Goal: Task Accomplishment & Management: Use online tool/utility

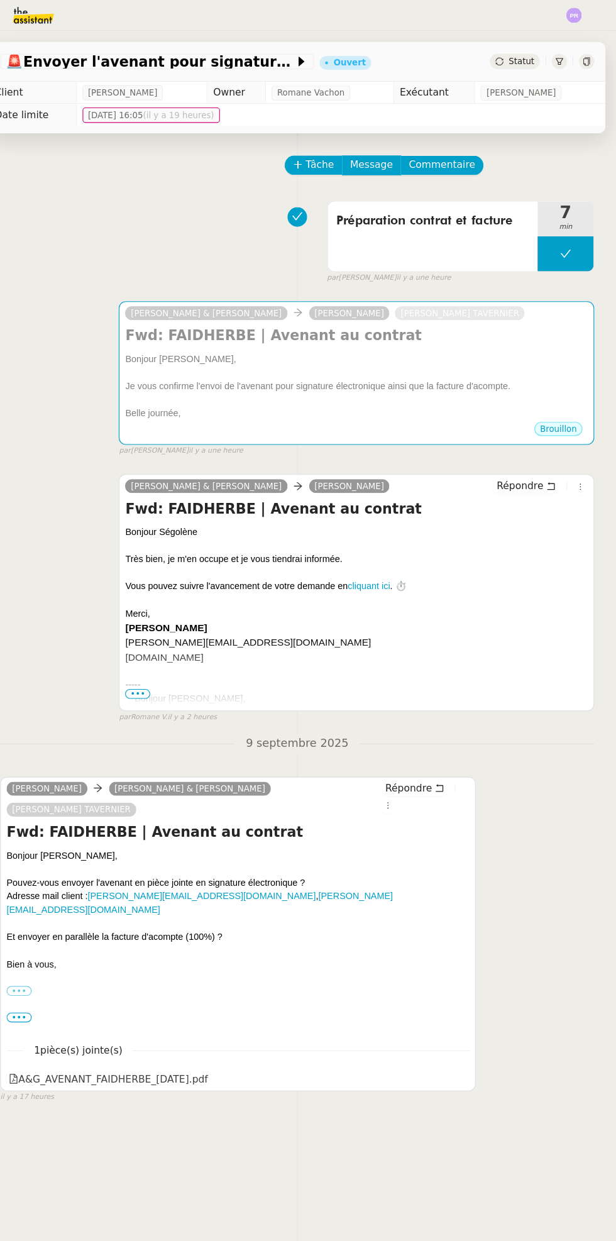
click at [508, 328] on div "Bonjour [PERSON_NAME]," at bounding box center [381, 323] width 417 height 13
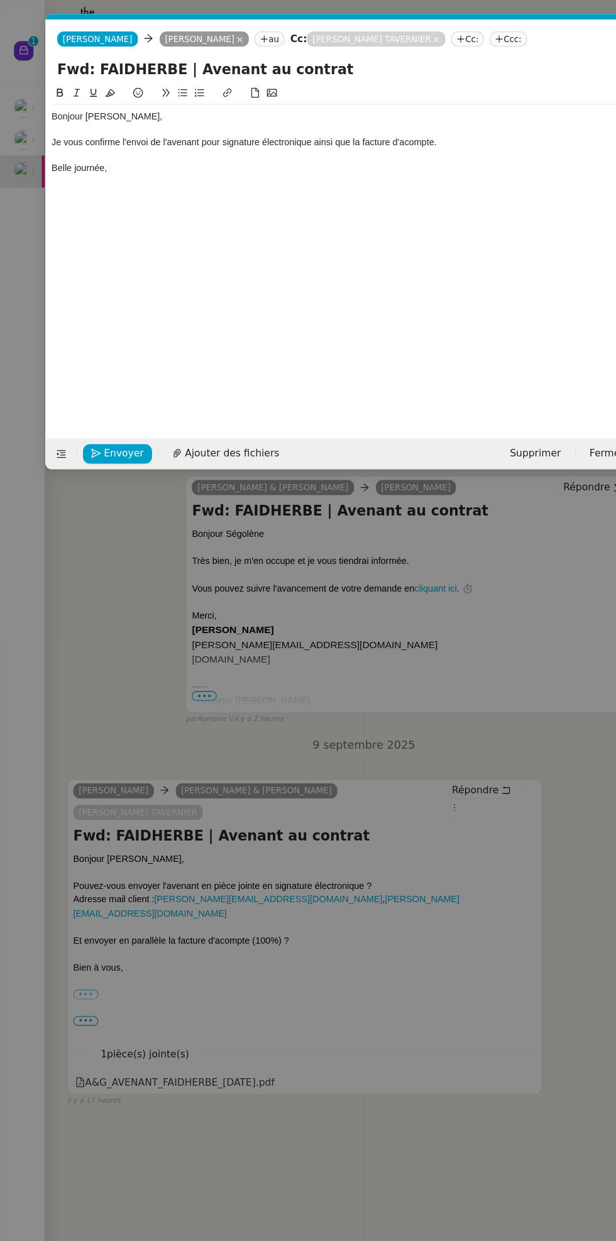
scroll to position [0, 26]
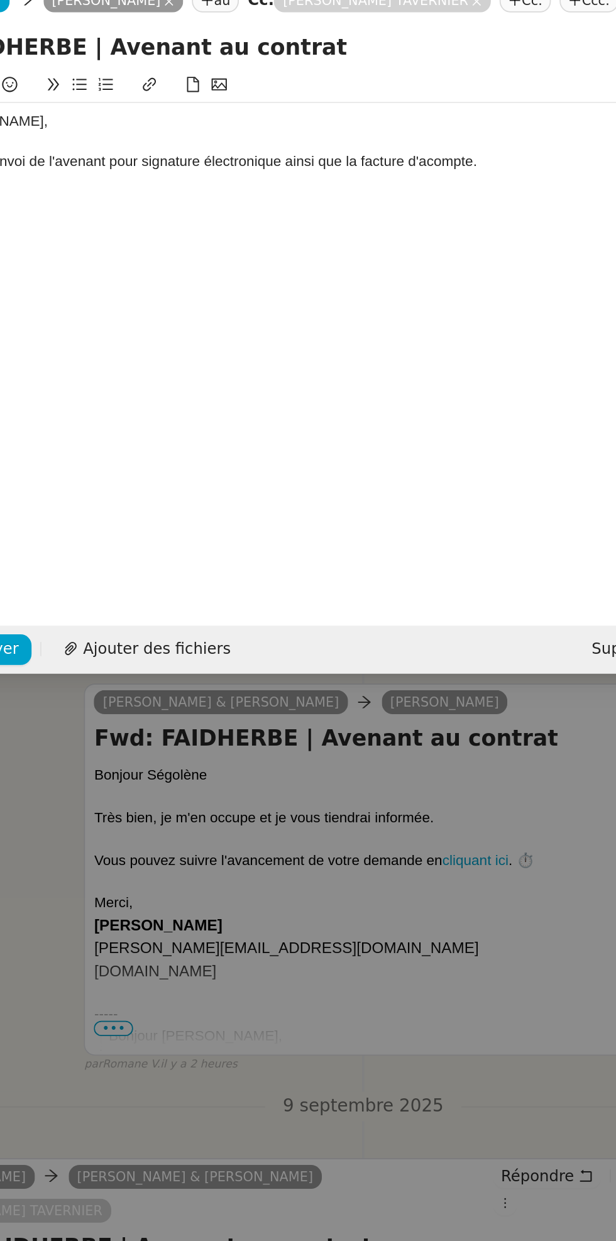
click at [407, 130] on div "Je vous confirme l'envoi de l'avenant pour signature électronique ainsi que la …" at bounding box center [309, 128] width 524 height 11
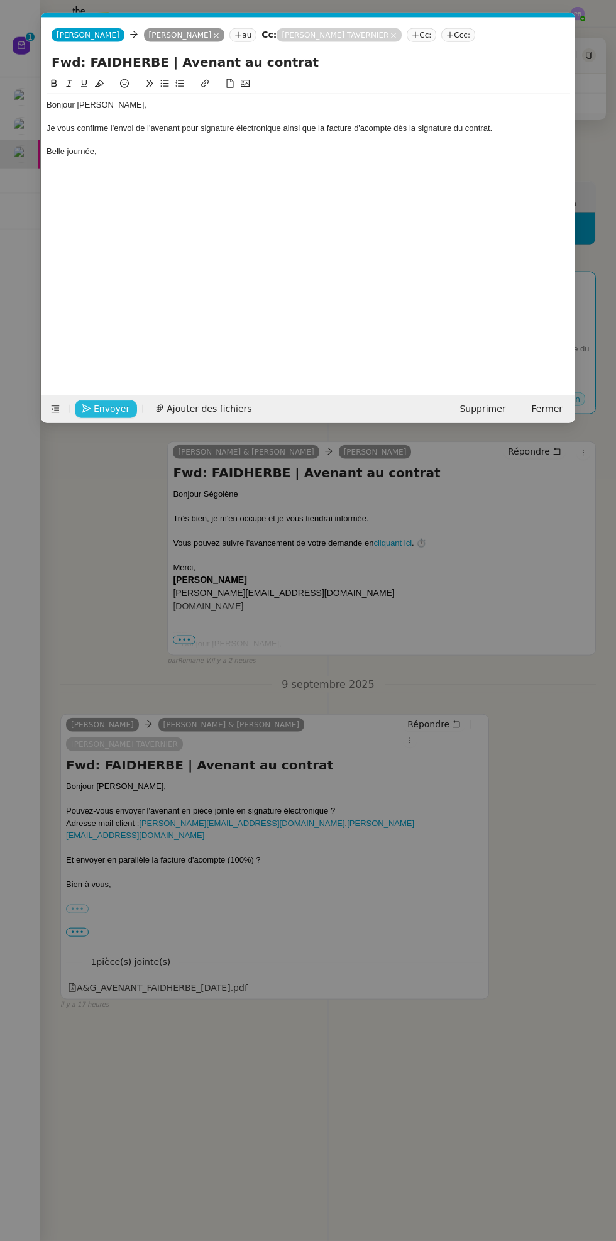
click at [116, 400] on button "Envoyer" at bounding box center [106, 409] width 62 height 18
click at [140, 410] on span "Confirmer l'envoi" at bounding box center [131, 409] width 75 height 14
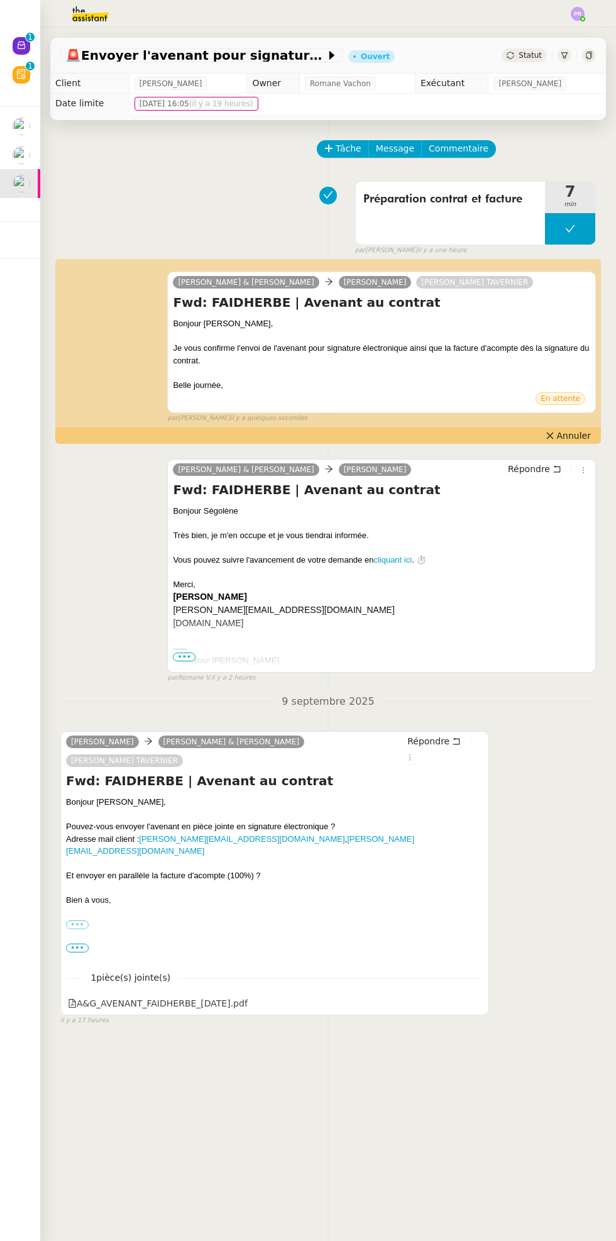
click at [43, 236] on div "Tâche Message Commentaire Veuillez patienter une erreur s'est produite 👌👌👌 mess…" at bounding box center [328, 740] width 576 height 1241
click at [558, 229] on button at bounding box center [570, 228] width 50 height 31
click at [557, 228] on icon at bounding box center [558, 228] width 4 height 7
click at [28, 119] on div at bounding box center [28, 120] width 4 height 4
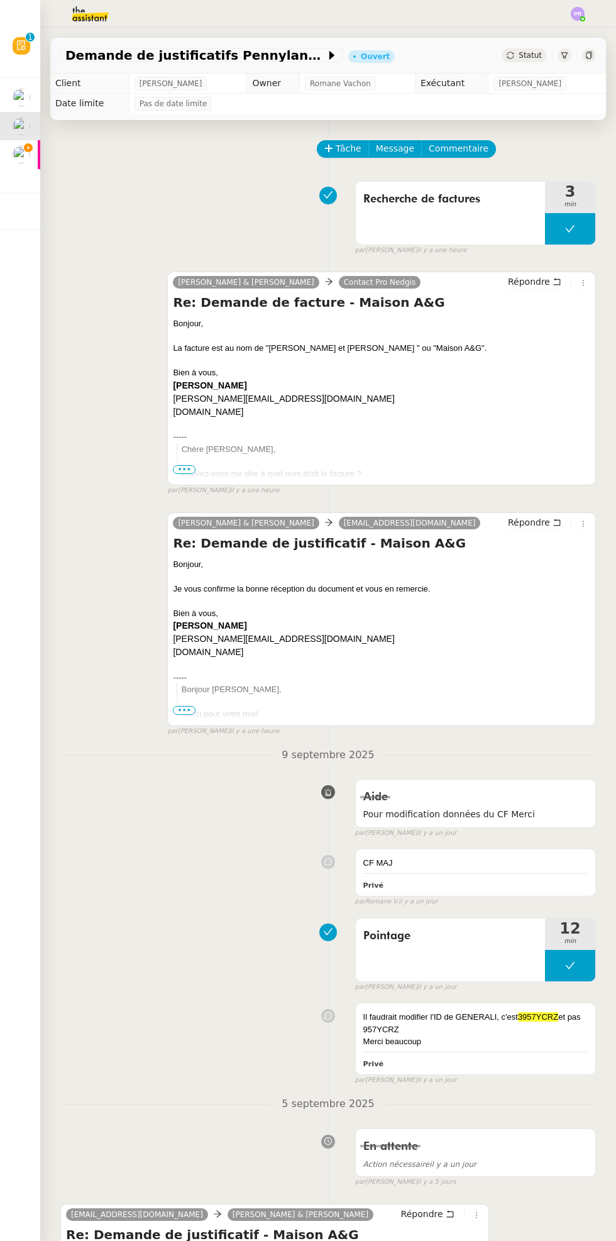
click at [26, 102] on img at bounding box center [22, 98] width 18 height 18
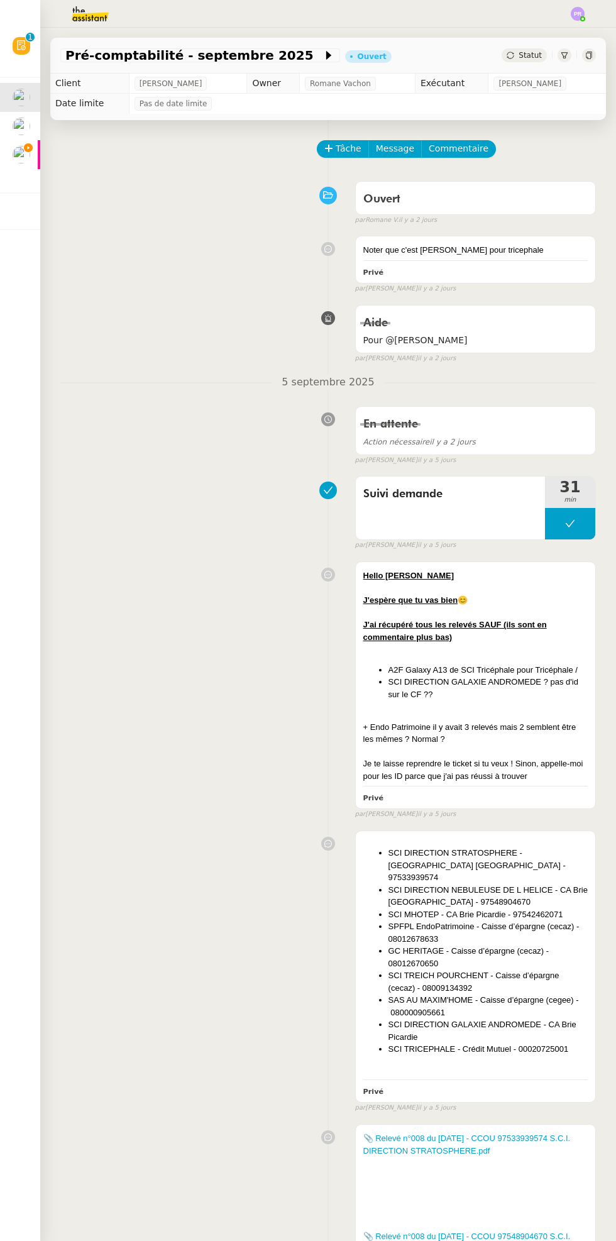
click at [15, 148] on img at bounding box center [22, 155] width 18 height 18
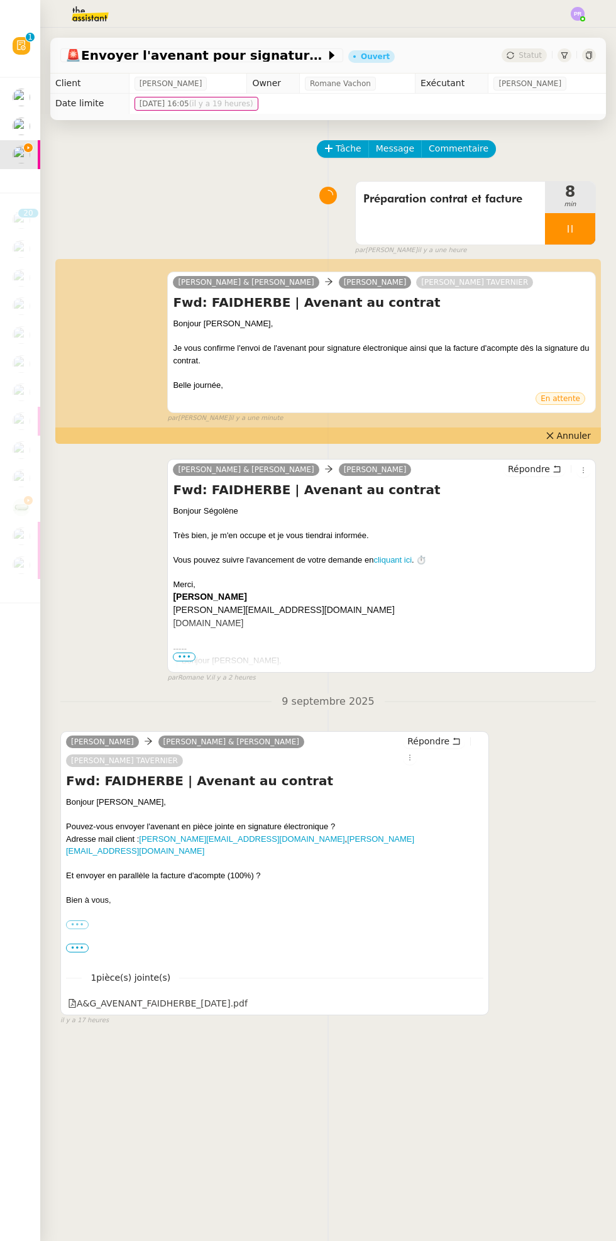
click at [581, 190] on span "8" at bounding box center [570, 191] width 50 height 15
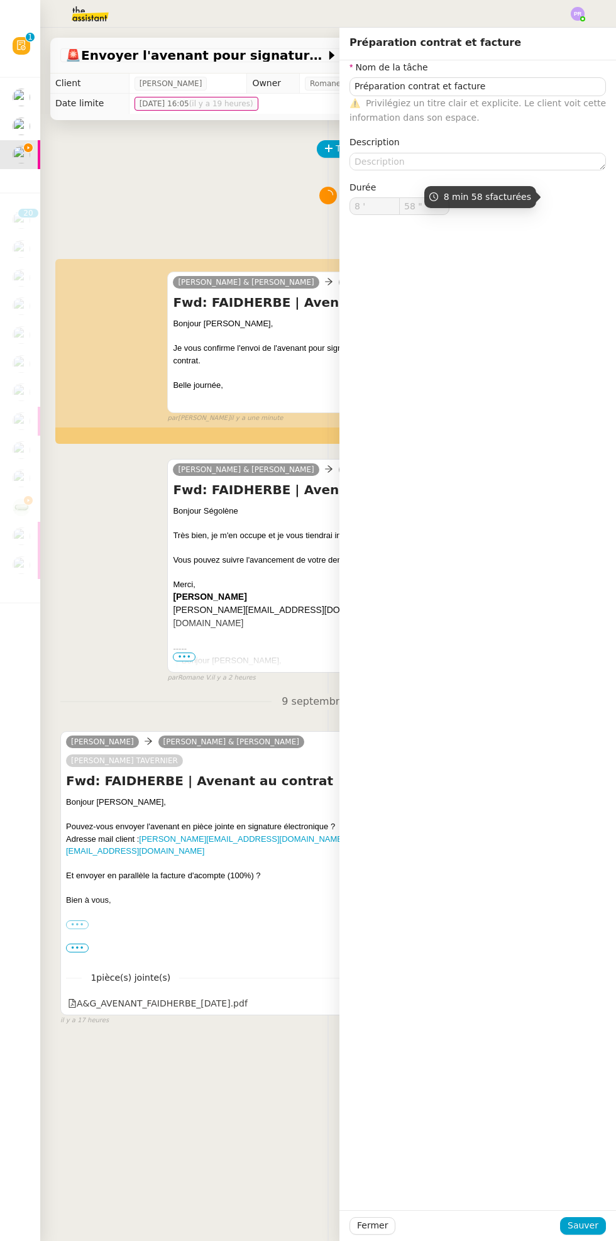
type input "59 ""
type input "9 '"
type input "7 ""
click at [250, 200] on div "Préparation contrat et facture 9 min false par [PERSON_NAME] il y a une heure" at bounding box center [327, 215] width 535 height 80
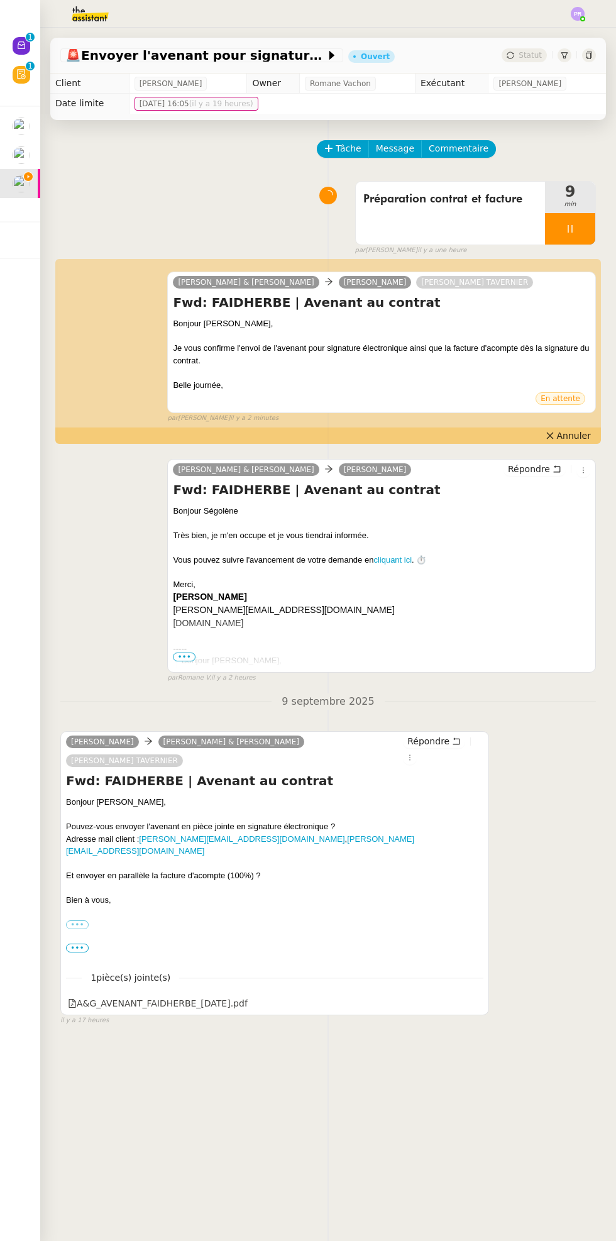
click at [583, 227] on div at bounding box center [570, 228] width 50 height 31
click at [582, 228] on icon at bounding box center [583, 229] width 10 height 10
